Goal: Task Accomplishment & Management: Manage account settings

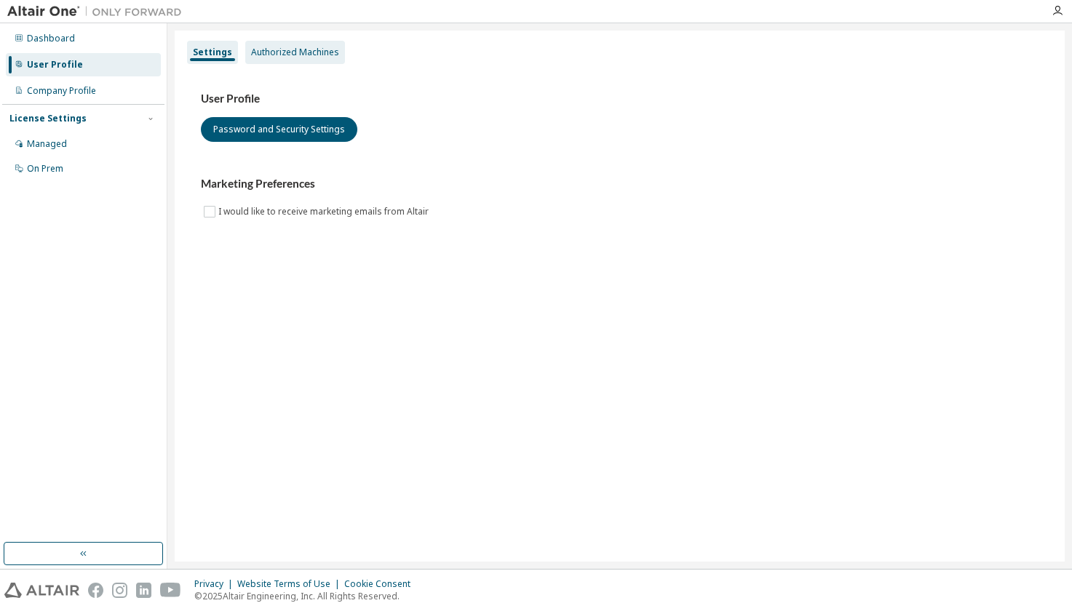
click at [324, 55] on div "Authorized Machines" at bounding box center [295, 53] width 88 height 12
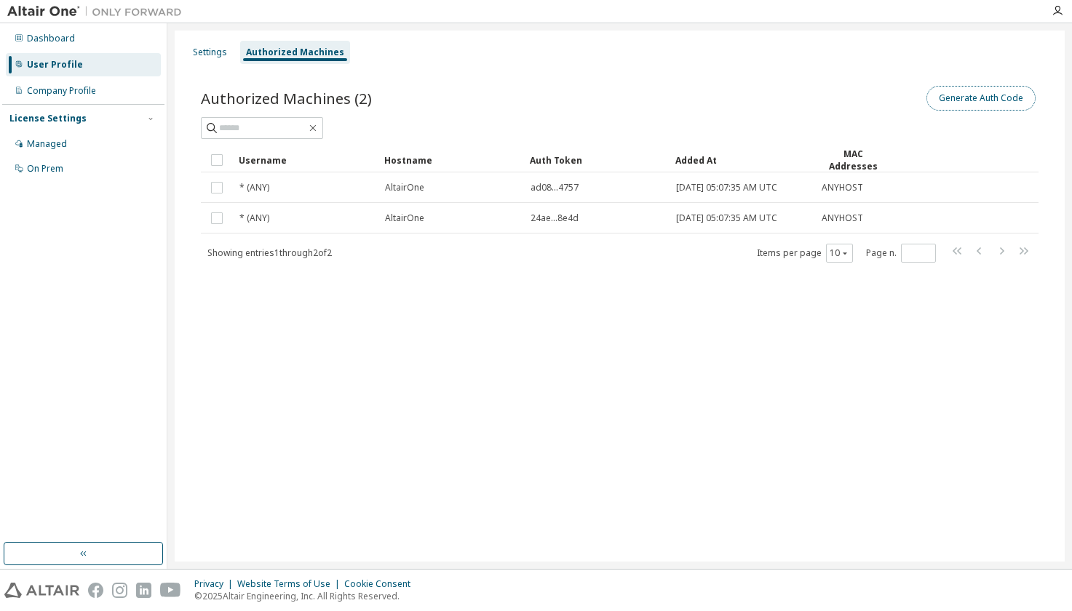
click at [991, 105] on button "Generate Auth Code" at bounding box center [980, 98] width 109 height 25
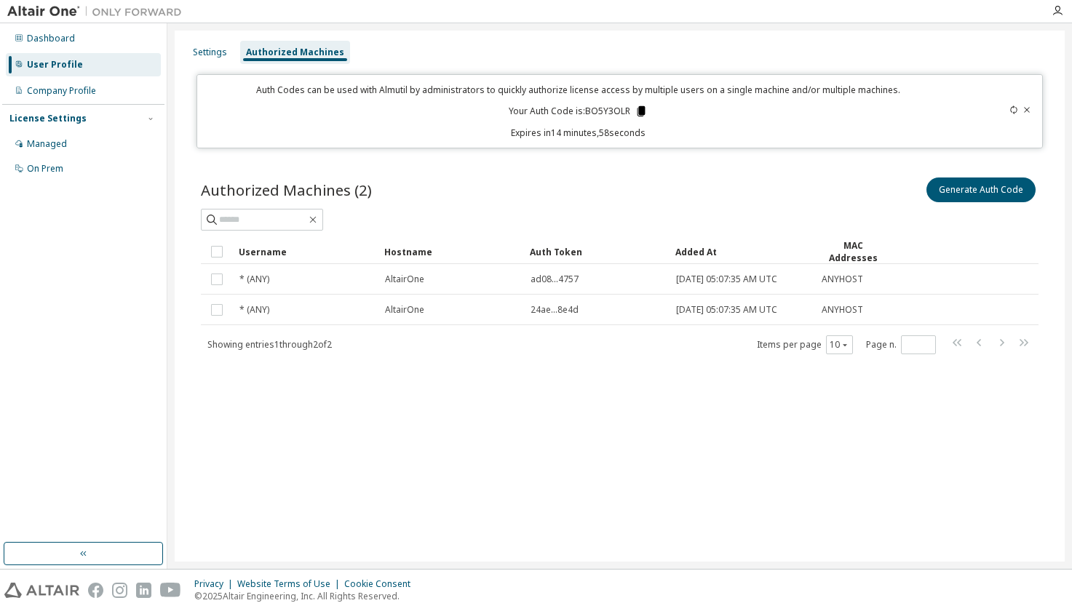
click at [642, 110] on icon at bounding box center [641, 111] width 8 height 10
